Goal: Task Accomplishment & Management: Use online tool/utility

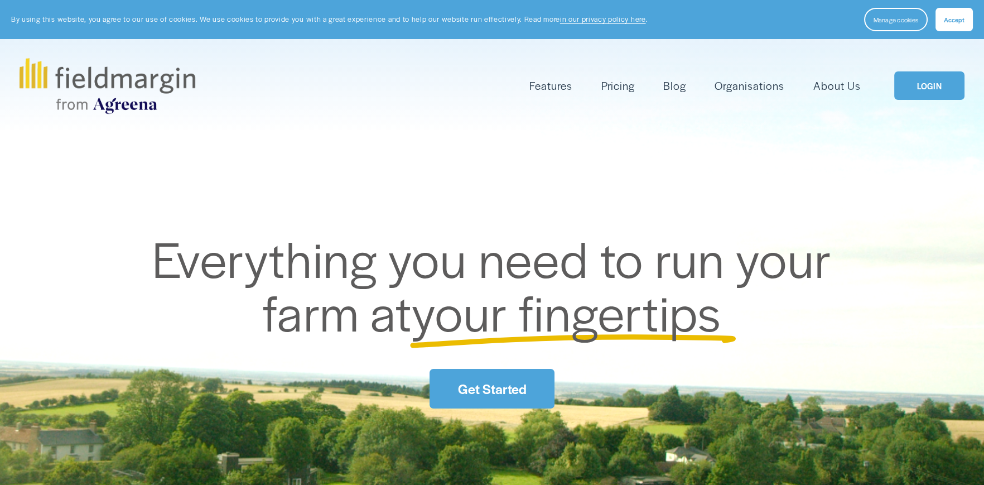
click at [931, 77] on link "LOGIN" at bounding box center [929, 85] width 70 height 28
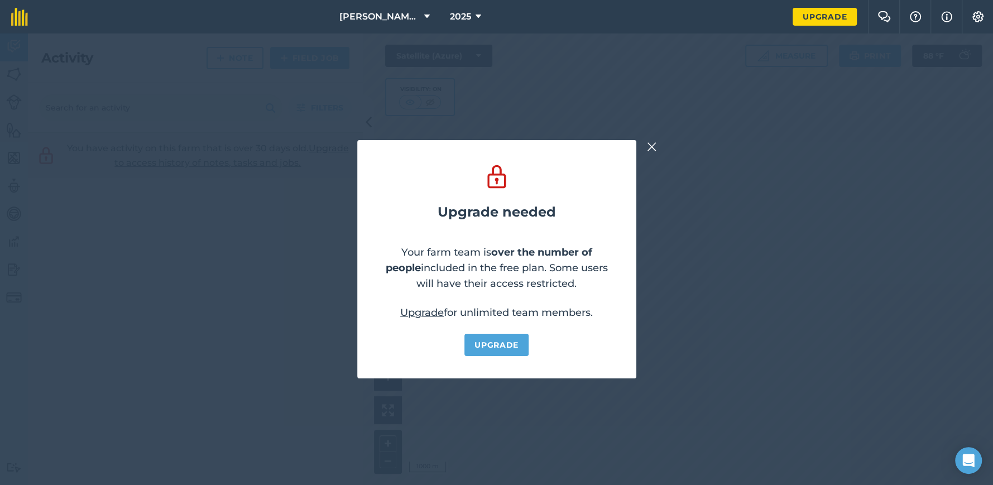
click at [648, 146] on img at bounding box center [652, 146] width 10 height 13
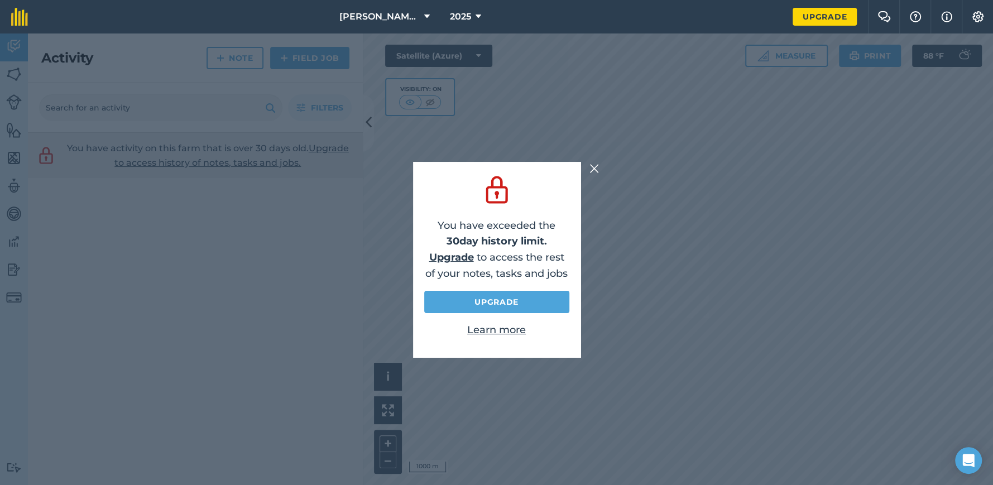
click at [595, 164] on img at bounding box center [594, 168] width 10 height 13
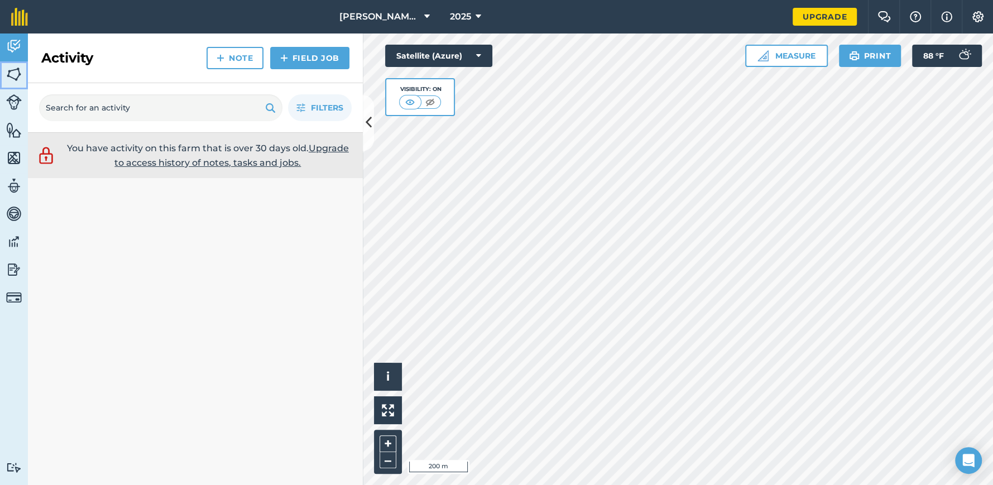
click at [8, 70] on img at bounding box center [14, 74] width 16 height 17
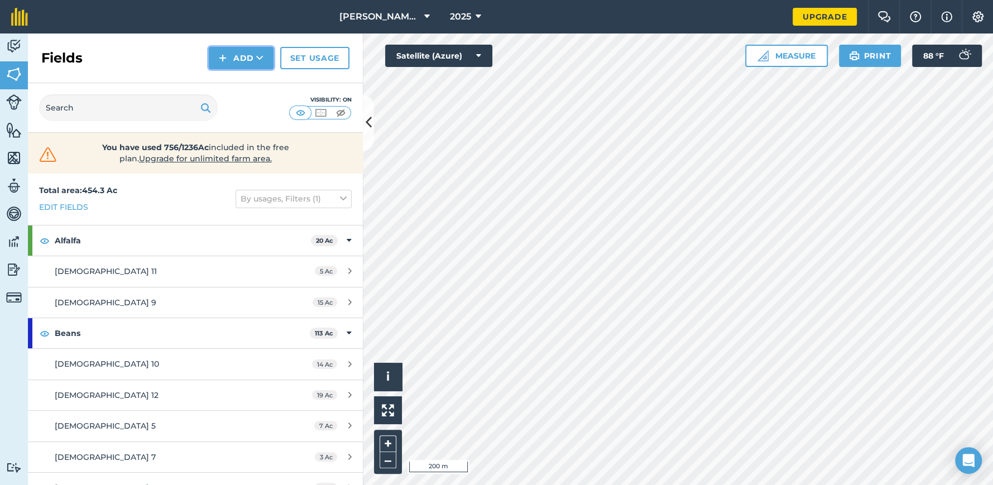
click at [237, 53] on button "Add" at bounding box center [241, 58] width 65 height 22
click at [244, 84] on link "Draw" at bounding box center [240, 83] width 61 height 25
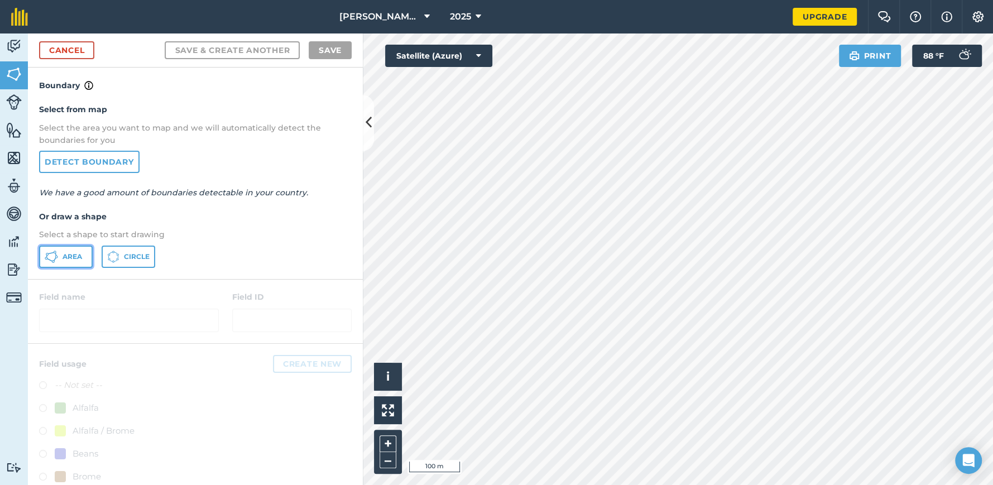
click at [65, 258] on span "Area" at bounding box center [72, 256] width 20 height 9
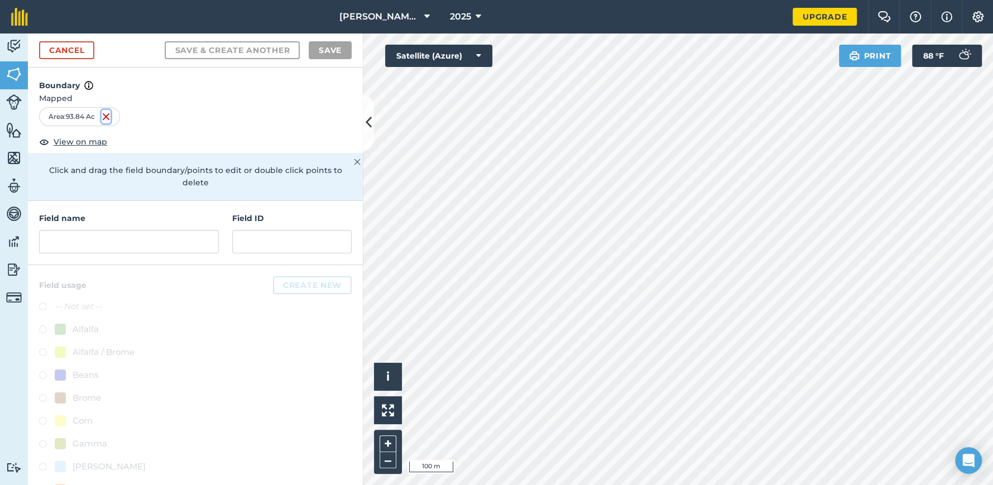
click at [108, 117] on img at bounding box center [106, 116] width 9 height 13
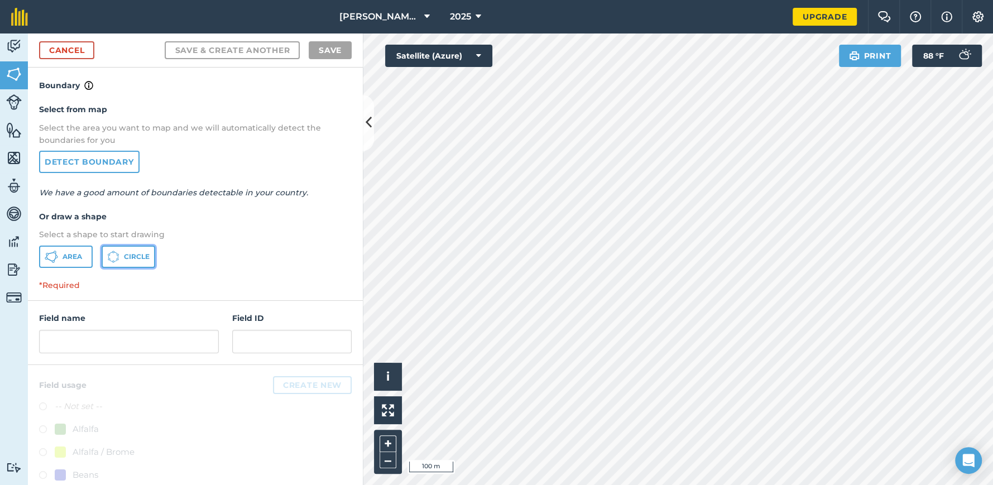
click at [126, 256] on span "Circle" at bounding box center [137, 256] width 26 height 9
click at [194, 179] on div "Select from map Select the area you want to map and we will automatically detec…" at bounding box center [195, 185] width 335 height 186
click at [79, 161] on link "Detect boundary" at bounding box center [89, 162] width 100 height 22
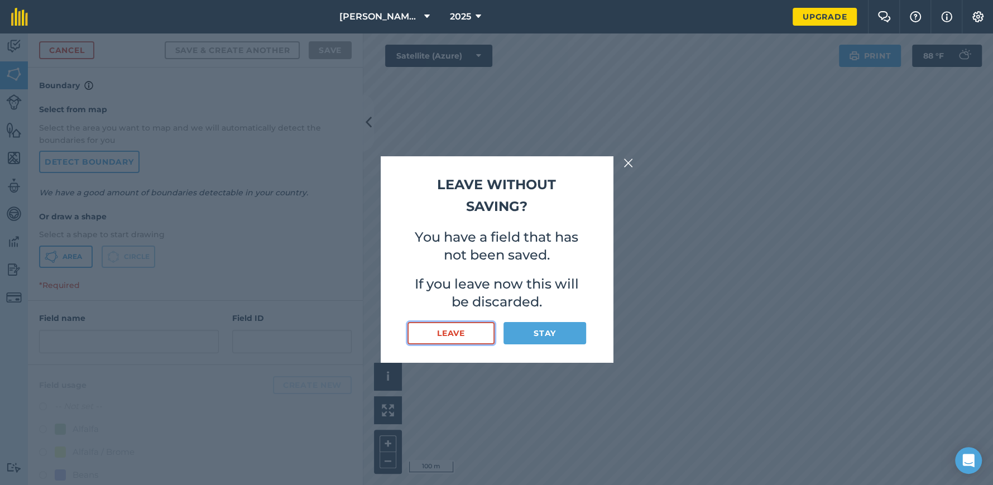
click at [479, 333] on button "Leave" at bounding box center [451, 333] width 88 height 22
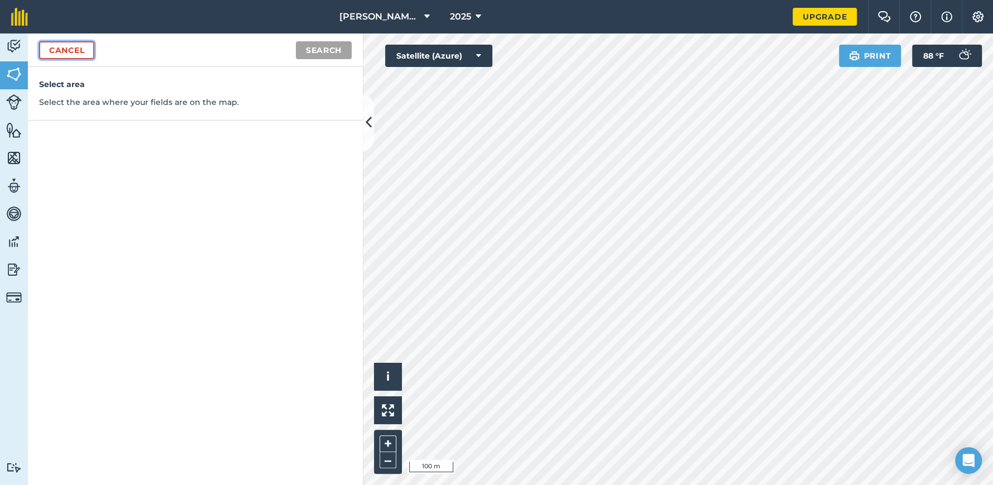
click at [66, 47] on link "Cancel" at bounding box center [66, 50] width 55 height 18
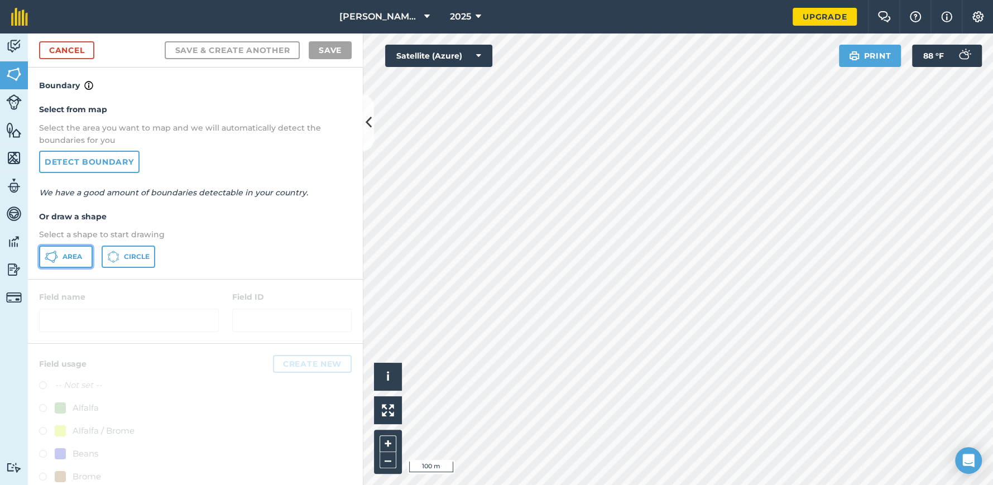
click at [74, 257] on span "Area" at bounding box center [72, 256] width 20 height 9
click at [92, 159] on link "Detect boundary" at bounding box center [89, 162] width 100 height 22
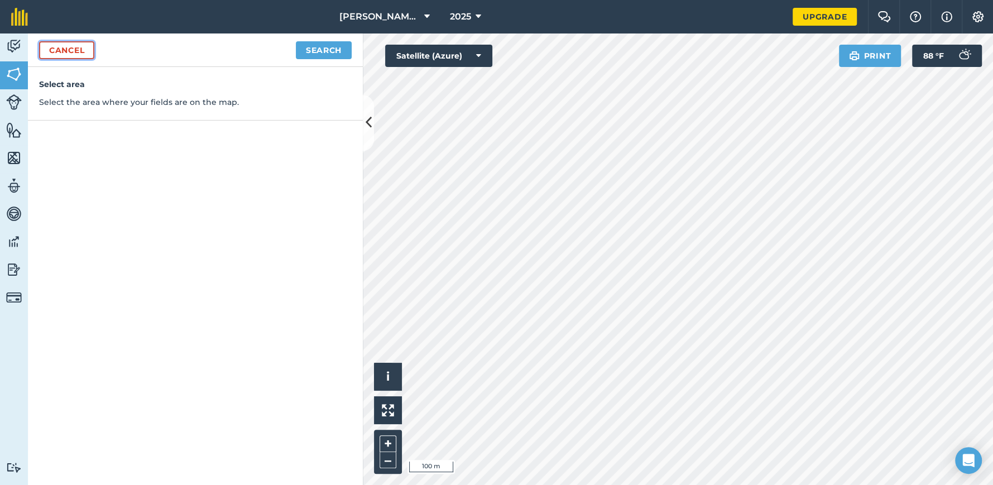
click at [58, 46] on link "Cancel" at bounding box center [66, 50] width 55 height 18
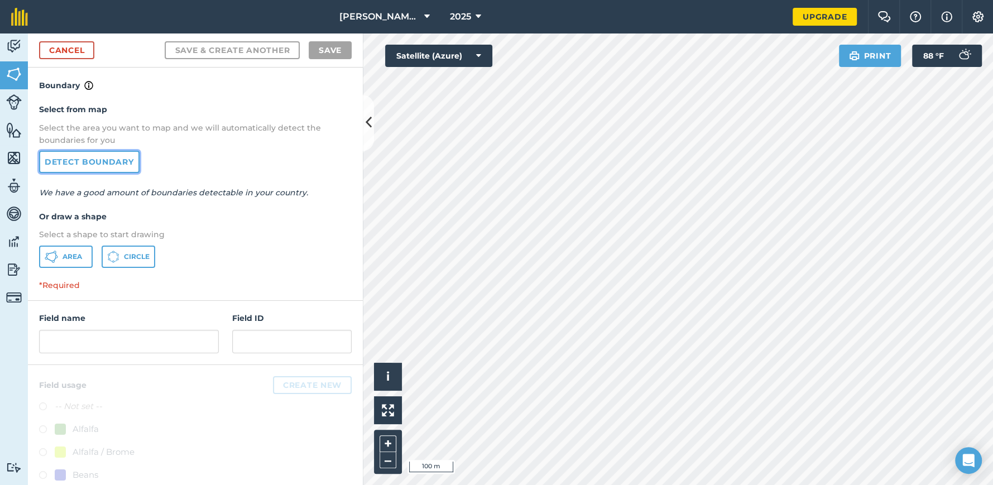
click at [65, 160] on link "Detect boundary" at bounding box center [89, 162] width 100 height 22
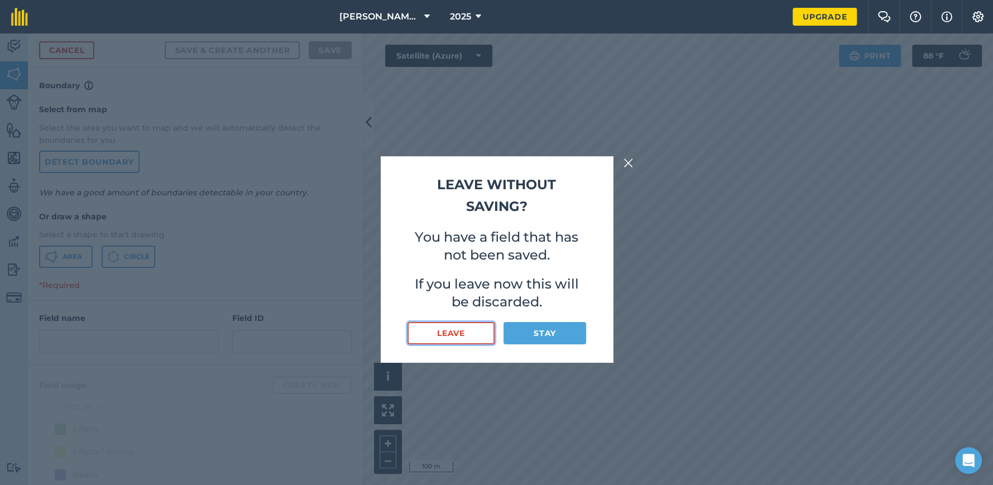
click at [464, 336] on button "Leave" at bounding box center [451, 333] width 88 height 22
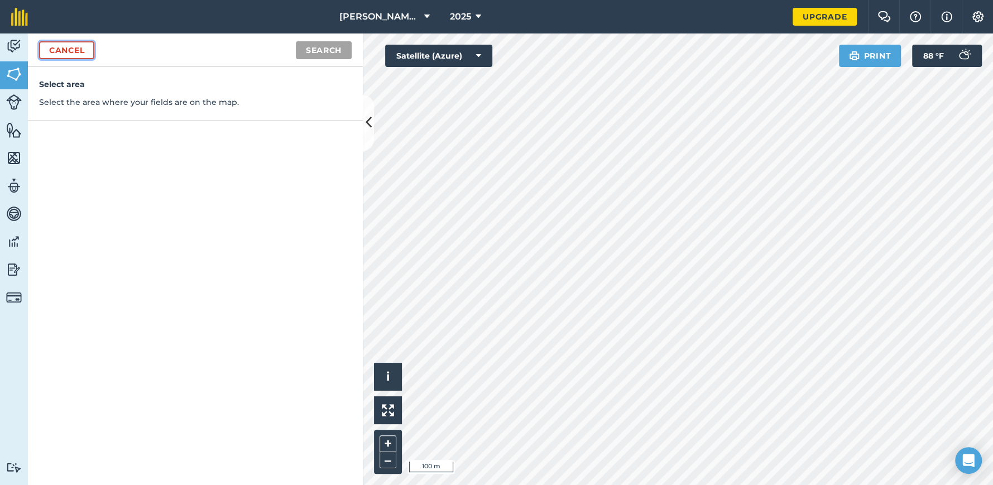
click at [54, 46] on link "Cancel" at bounding box center [66, 50] width 55 height 18
